Goal: Task Accomplishment & Management: Use online tool/utility

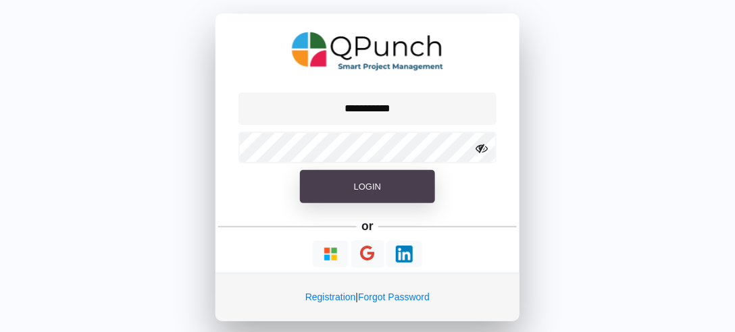
drag, startPoint x: 0, startPoint y: 0, endPoint x: 331, endPoint y: 182, distance: 377.8
click at [331, 182] on button "Login" at bounding box center [367, 187] width 135 height 34
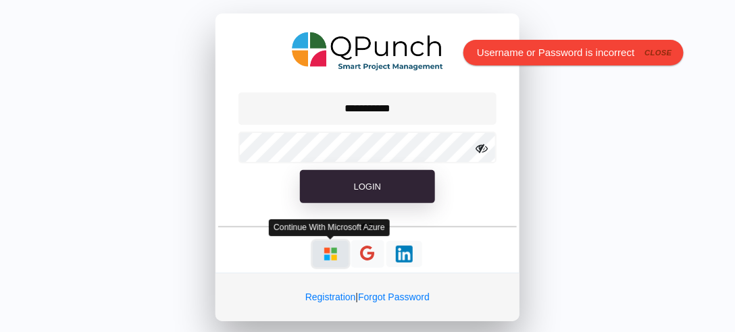
click at [326, 251] on img "button" at bounding box center [330, 254] width 17 height 17
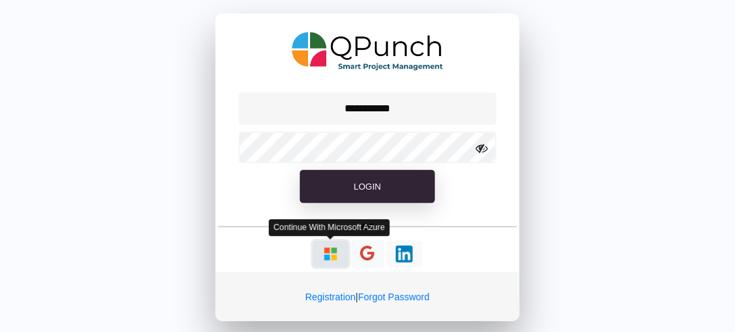
click at [329, 251] on img "button" at bounding box center [330, 254] width 17 height 17
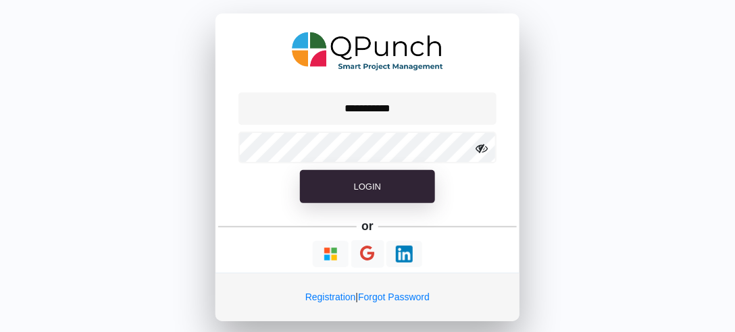
type input "**********"
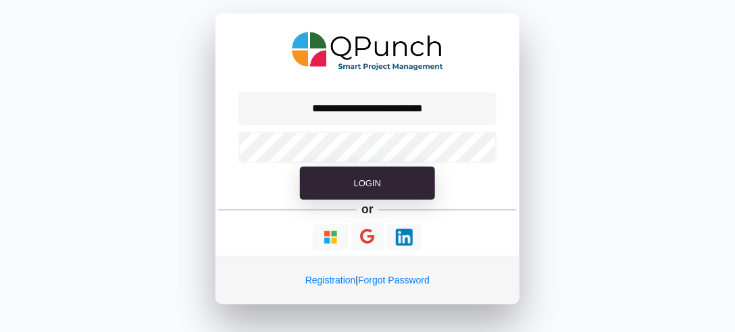
select select "**********"
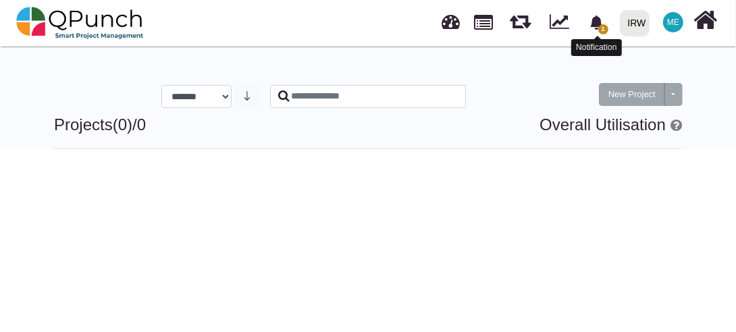
click at [598, 30] on icon "bell fill" at bounding box center [597, 23] width 14 height 14
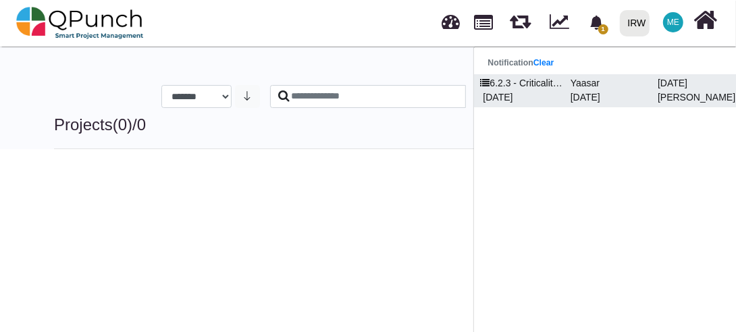
click at [590, 99] on p "[DATE]" at bounding box center [608, 97] width 87 height 14
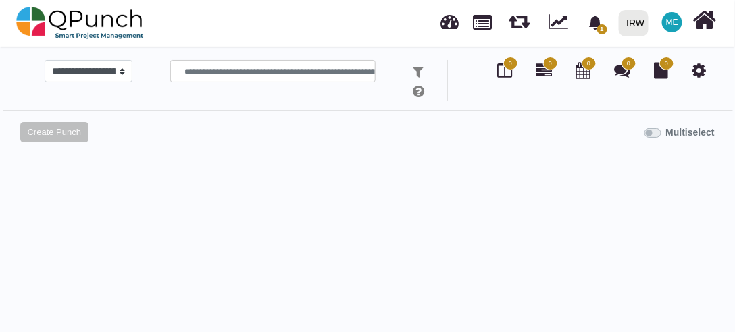
select select
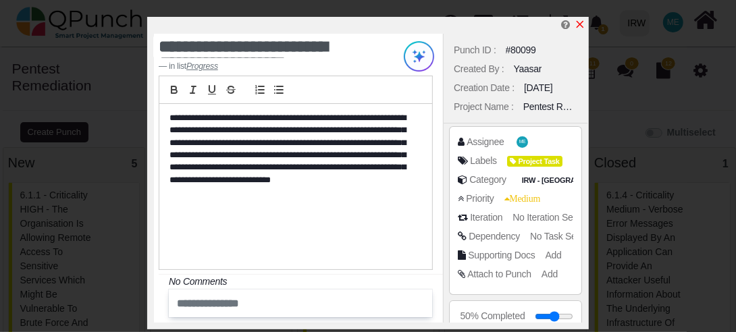
click at [581, 24] on icon "x" at bounding box center [580, 24] width 11 height 11
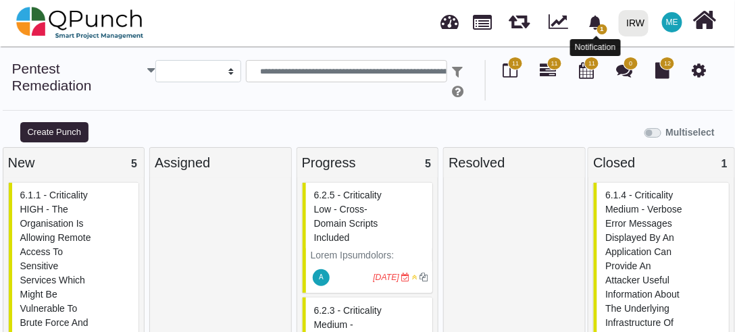
click at [596, 26] on icon "bell fill" at bounding box center [595, 23] width 12 height 14
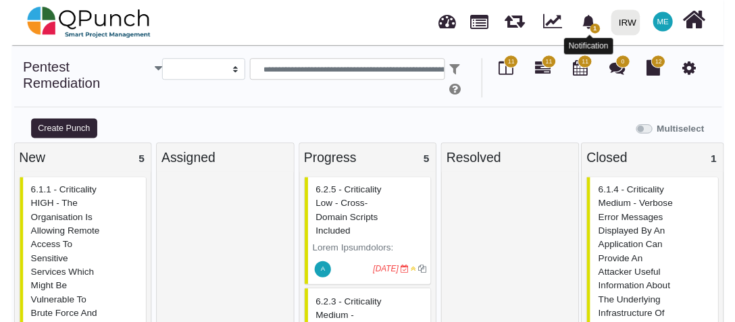
scroll to position [47, 0]
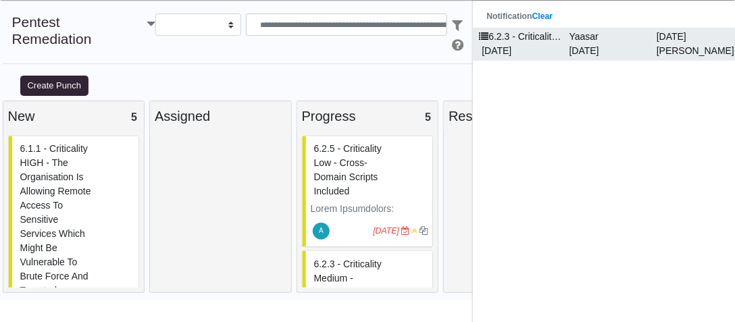
click at [581, 53] on p "[DATE]" at bounding box center [607, 51] width 87 height 14
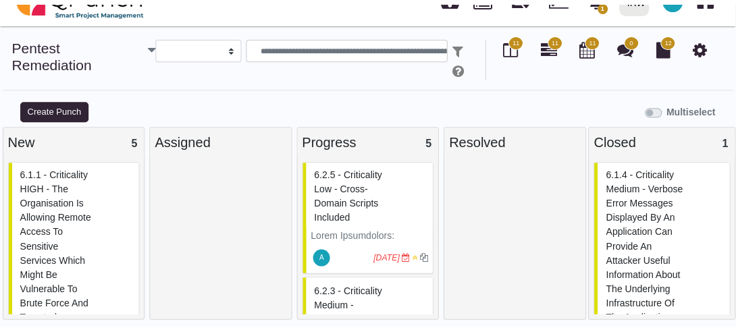
scroll to position [1, 0]
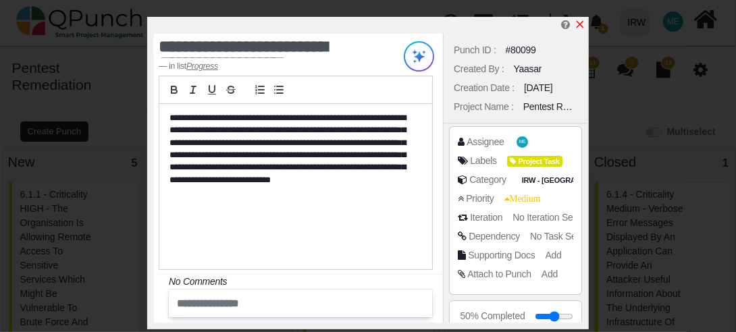
click at [581, 24] on icon "x" at bounding box center [580, 24] width 7 height 7
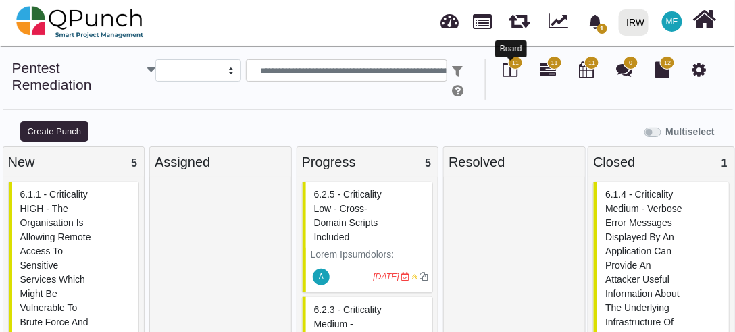
click at [512, 73] on icon at bounding box center [509, 69] width 15 height 16
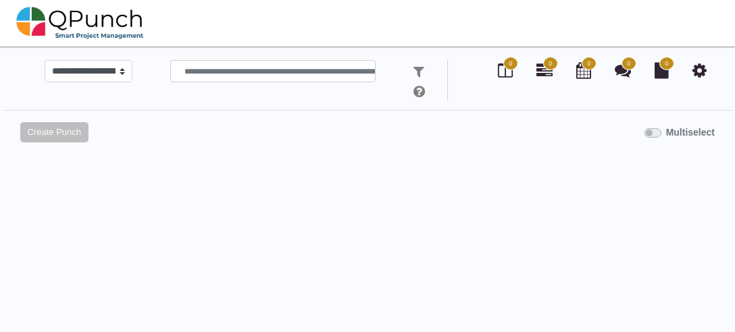
scroll to position [1, 0]
select select
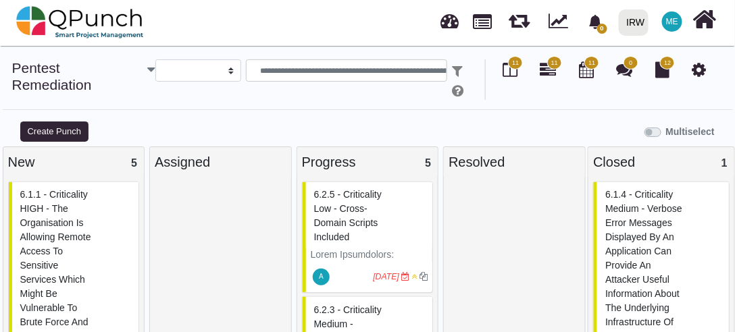
click at [667, 68] on span "12" at bounding box center [667, 63] width 15 height 14
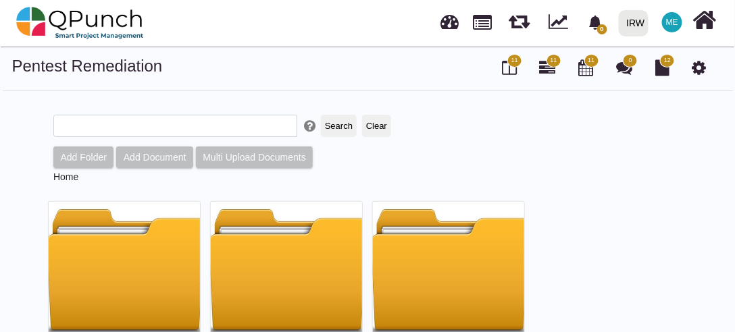
click at [509, 64] on span "11" at bounding box center [514, 61] width 15 height 14
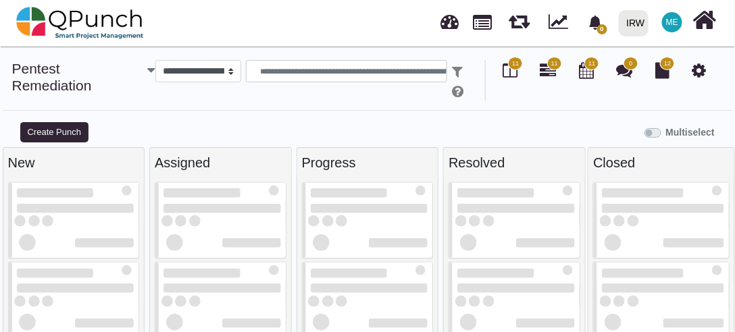
select select
